Goal: Task Accomplishment & Management: Manage account settings

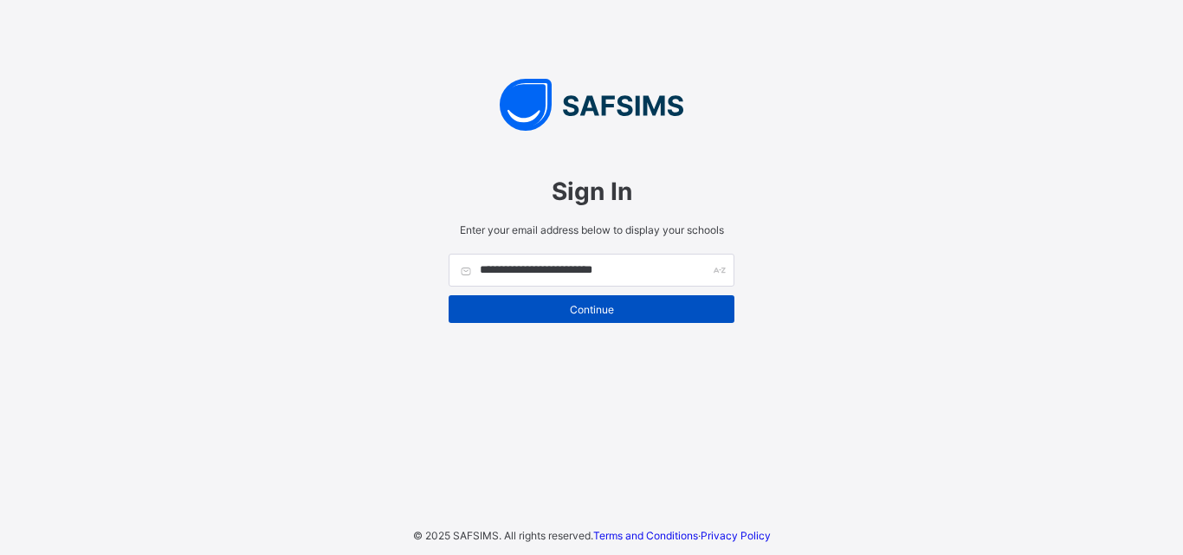
click at [631, 313] on span "Continue" at bounding box center [592, 309] width 260 height 13
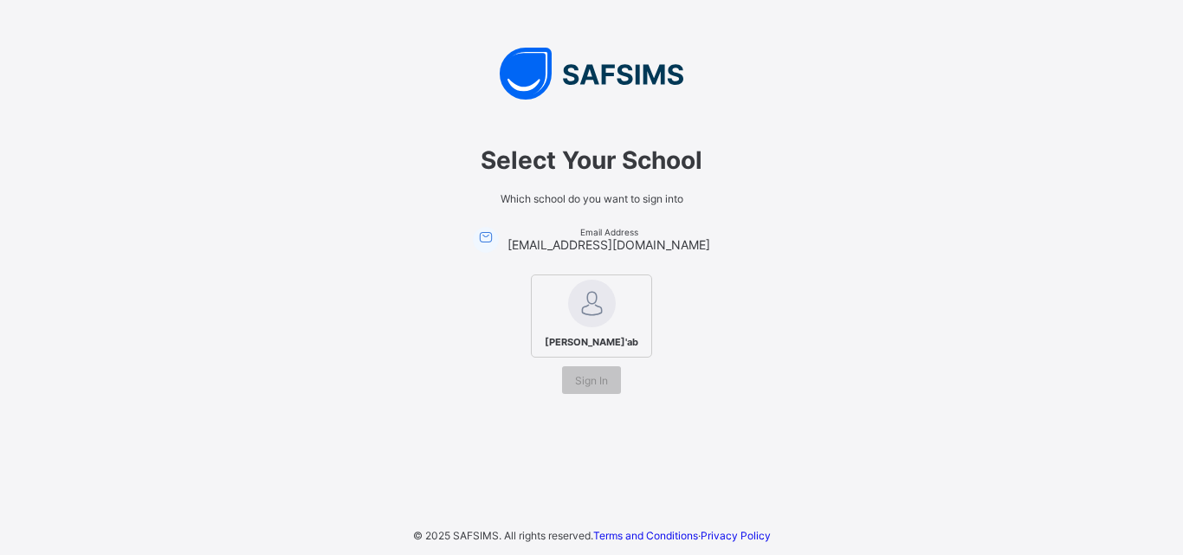
click at [608, 329] on div "[PERSON_NAME]'ab" at bounding box center [591, 316] width 121 height 83
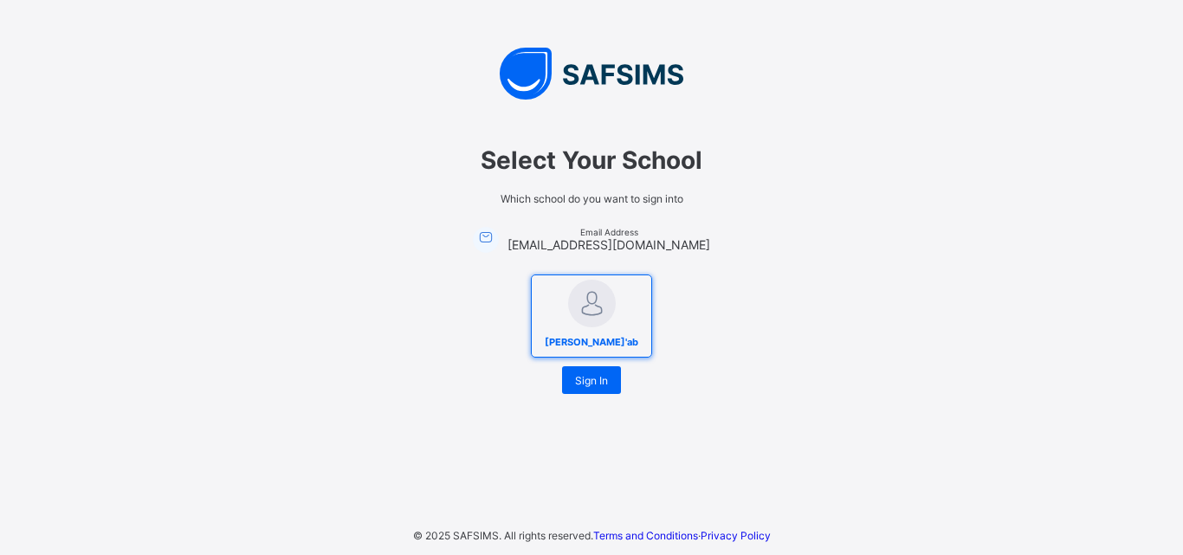
click at [608, 329] on div "[PERSON_NAME]'ab" at bounding box center [591, 316] width 121 height 83
click at [597, 381] on span "Sign In" at bounding box center [591, 380] width 33 height 13
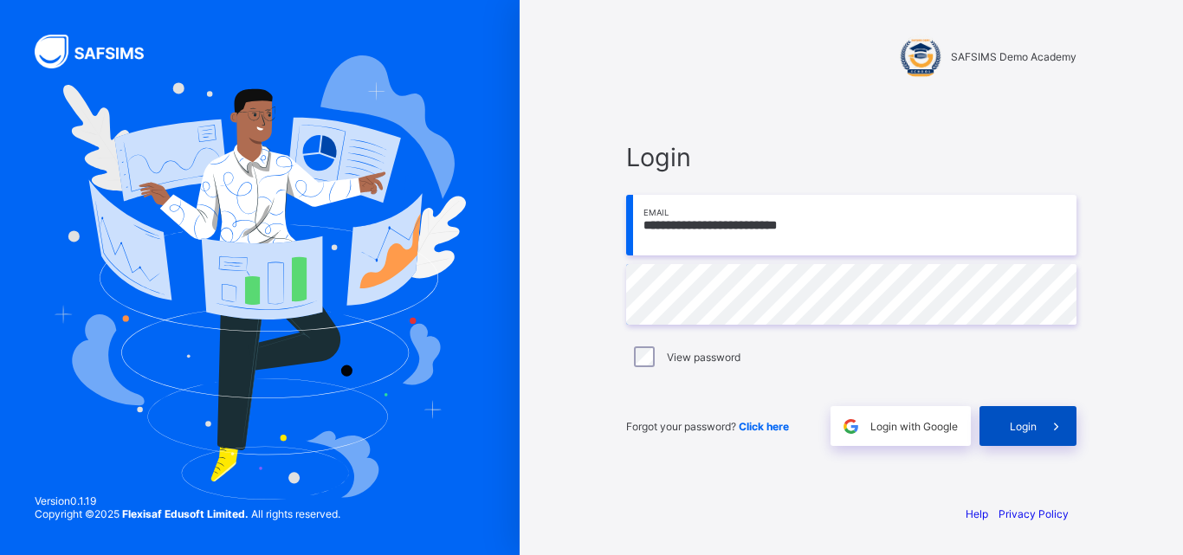
click at [1032, 425] on span "Login" at bounding box center [1023, 426] width 27 height 13
click at [775, 430] on span "Click here" at bounding box center [764, 426] width 50 height 13
